Goal: Information Seeking & Learning: Learn about a topic

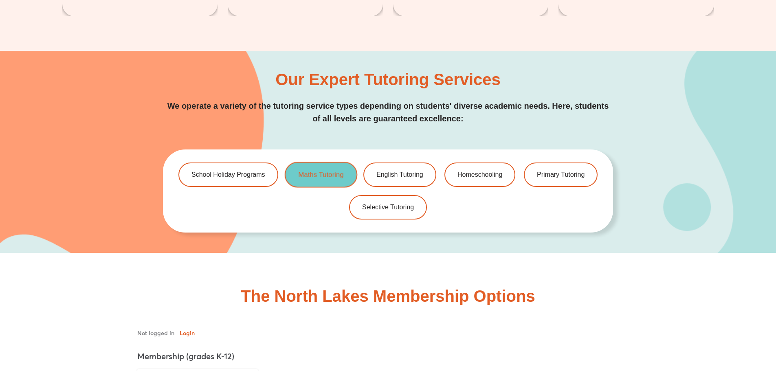
scroll to position [1791, 0]
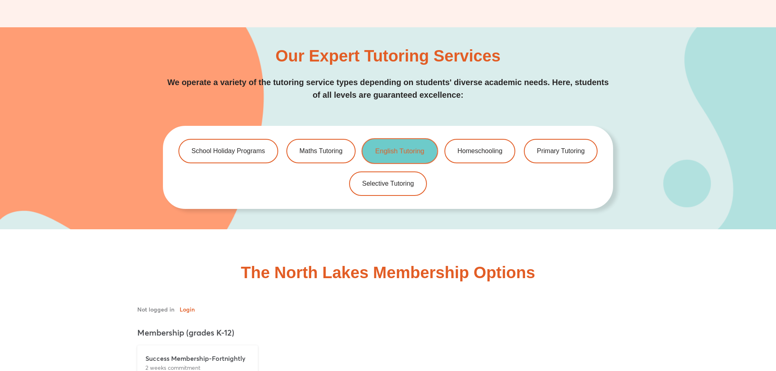
click at [404, 149] on span "English Tutoring" at bounding box center [400, 151] width 49 height 7
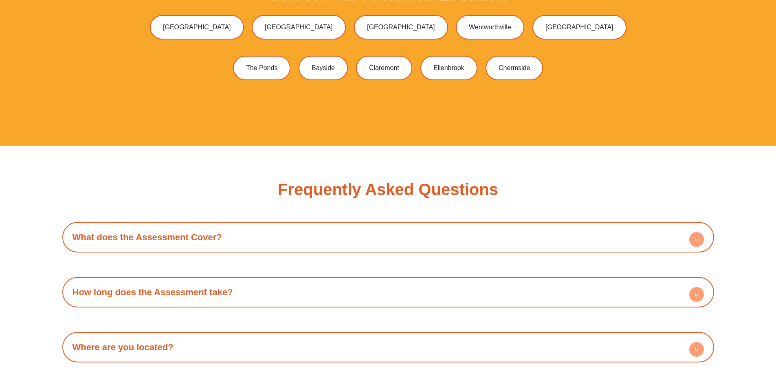
scroll to position [2444, 0]
